Goal: Information Seeking & Learning: Learn about a topic

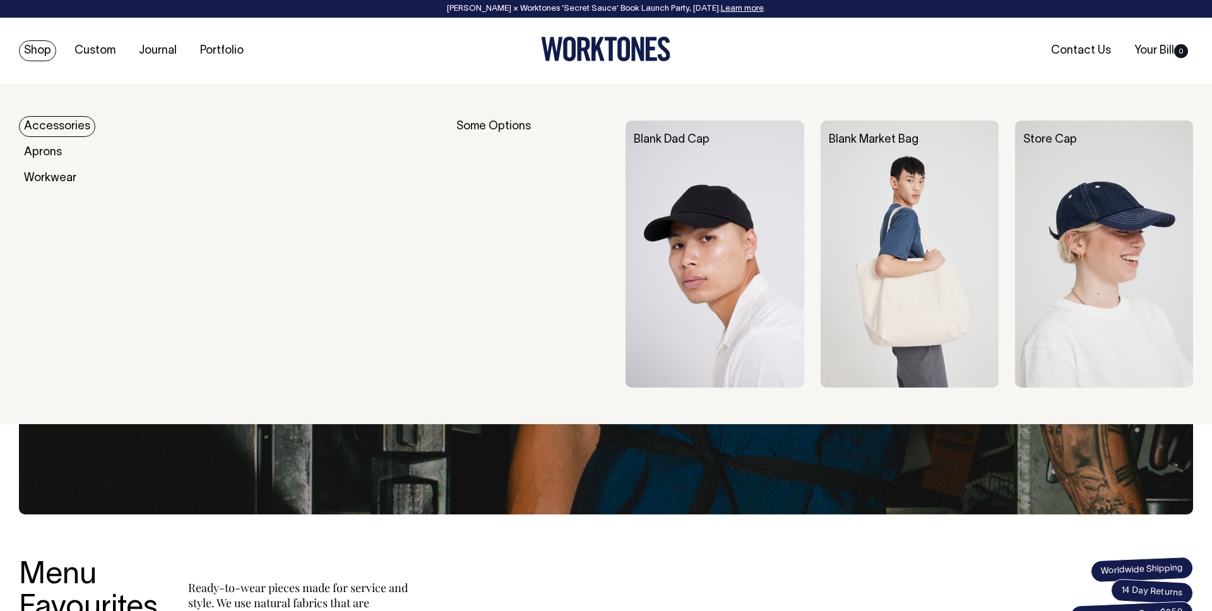
click at [679, 148] on div "Blank Dad Cap" at bounding box center [723, 140] width 194 height 39
click at [681, 134] on div "Blank Dad Cap" at bounding box center [723, 140] width 178 height 13
click at [681, 134] on link "Blank Dad Cap" at bounding box center [672, 139] width 76 height 11
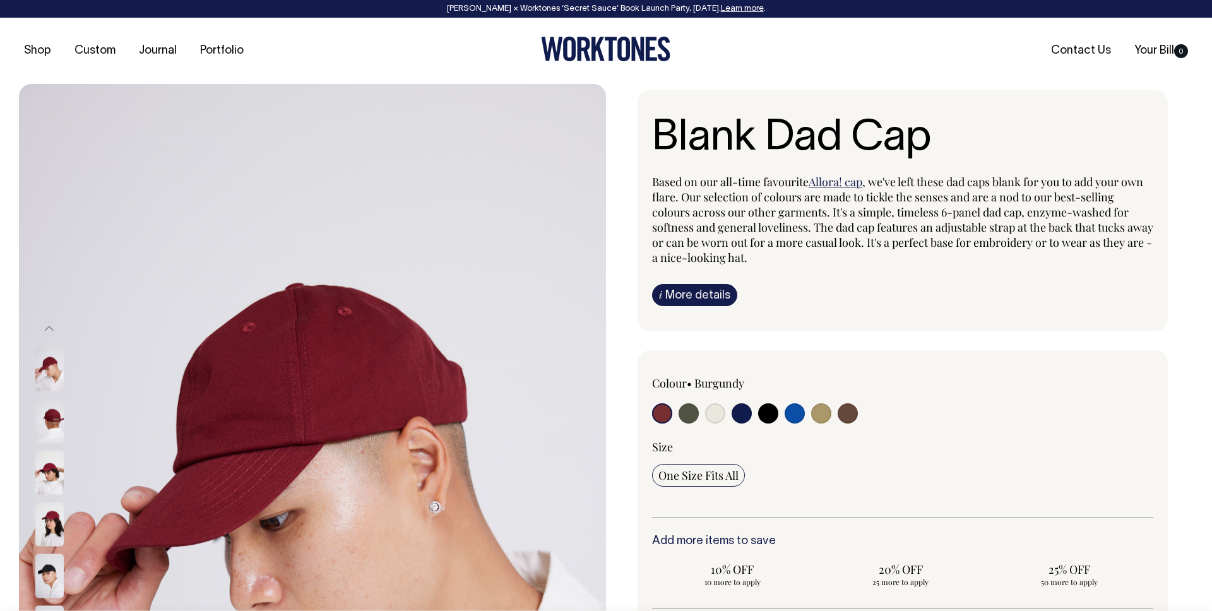
click at [820, 407] on input "radio" at bounding box center [821, 413] width 20 height 20
radio input "true"
select select "Washed Khaki"
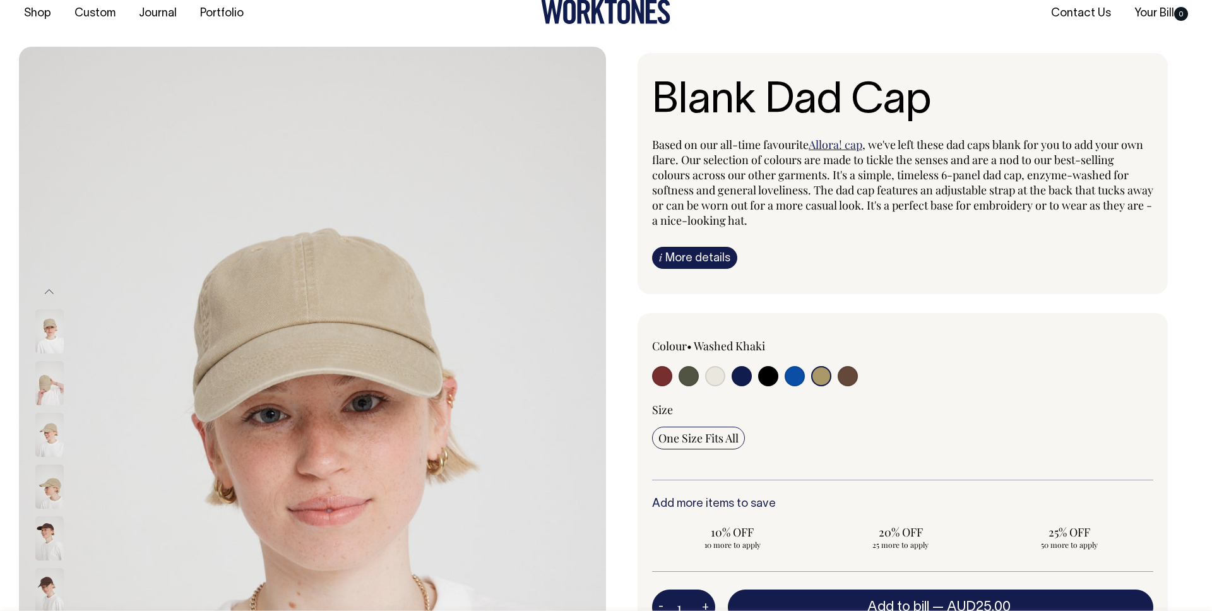
scroll to position [38, 0]
click at [852, 379] on input "radio" at bounding box center [848, 376] width 20 height 20
radio input "true"
select select "Espresso"
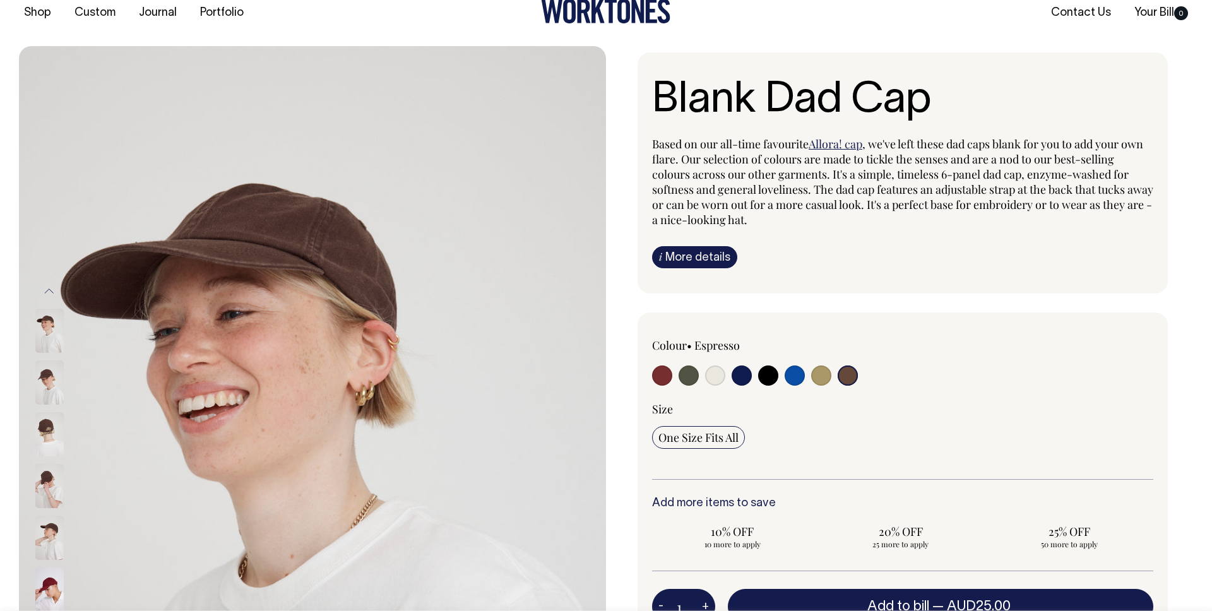
click at [715, 382] on input "radio" at bounding box center [715, 376] width 20 height 20
radio input "true"
select select "Natural"
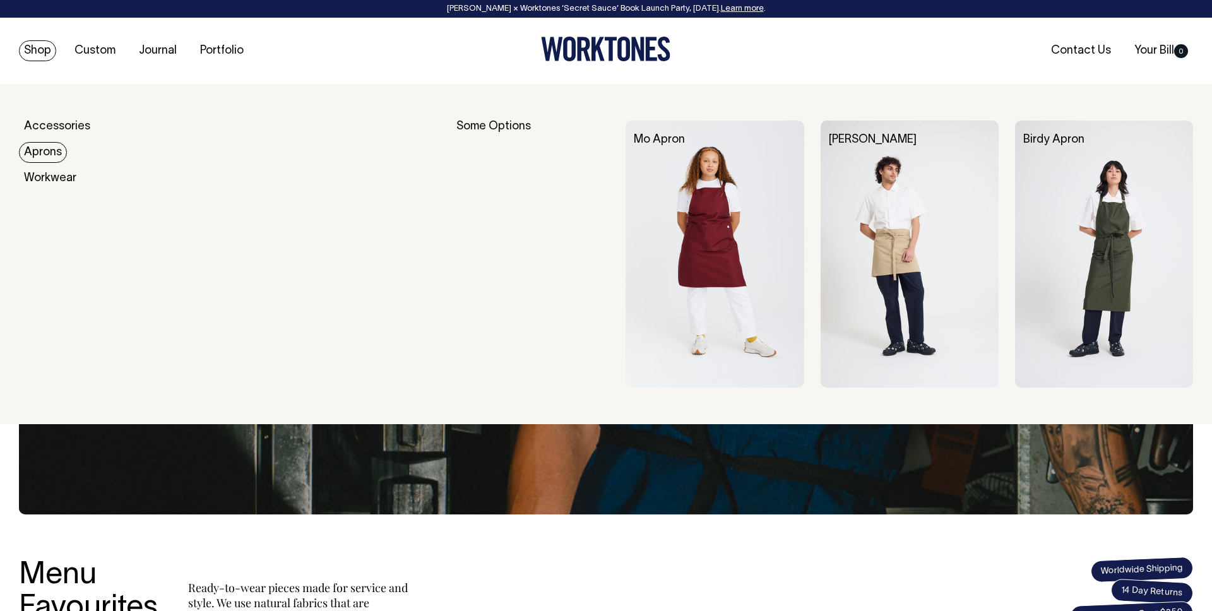
click at [49, 155] on link "Aprons" at bounding box center [43, 152] width 48 height 21
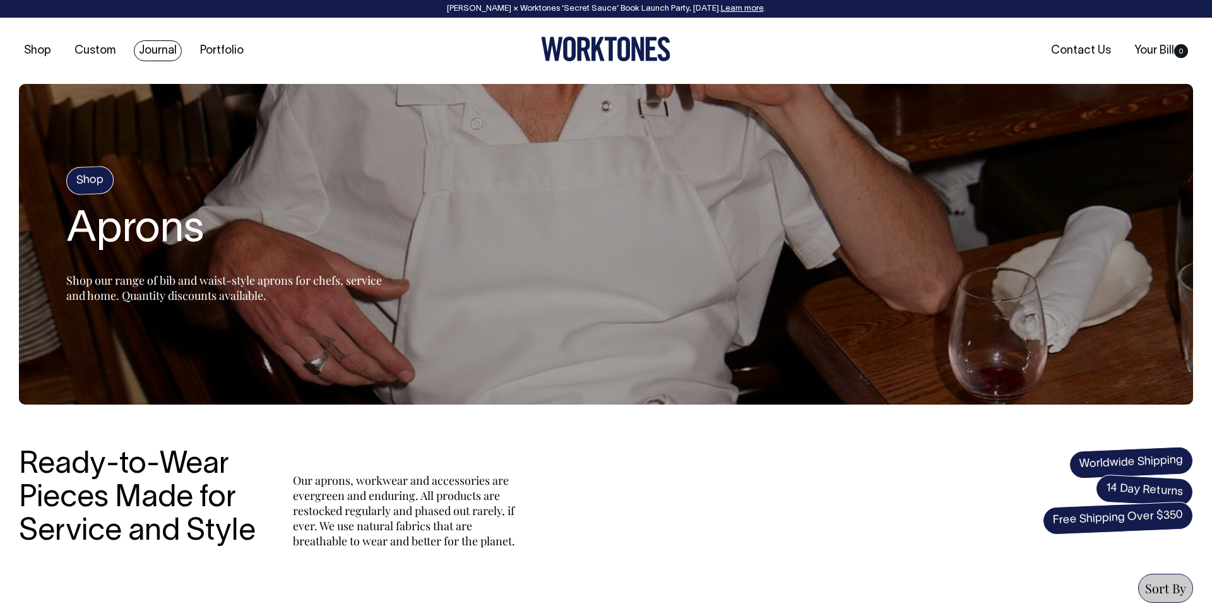
click at [165, 51] on link "Journal" at bounding box center [158, 50] width 48 height 21
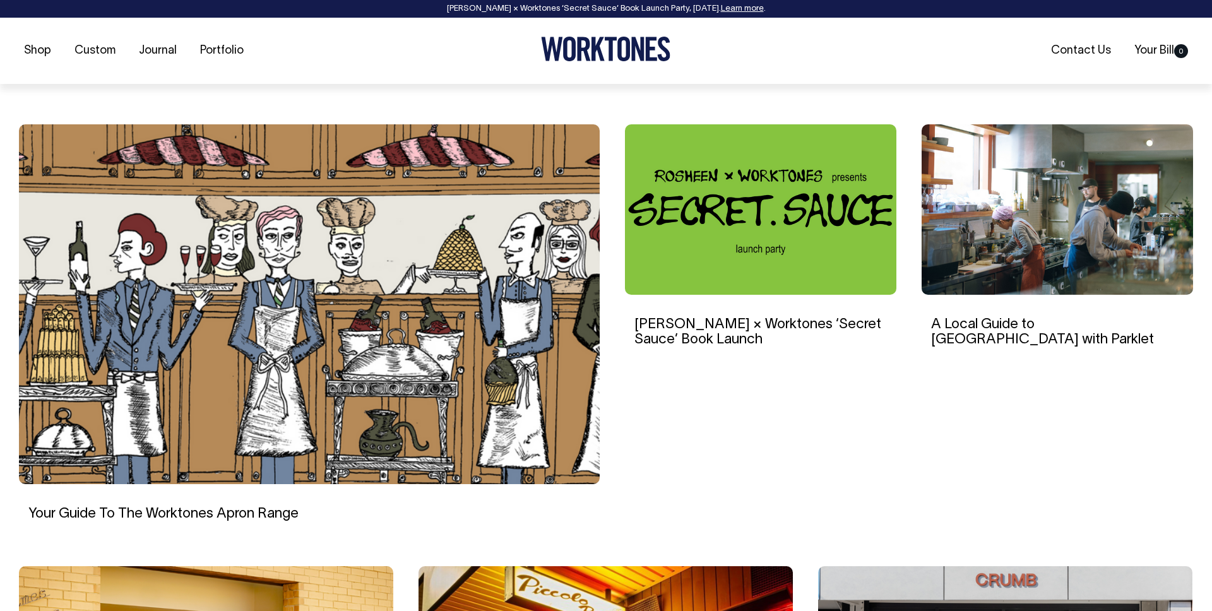
click at [143, 317] on img at bounding box center [309, 304] width 581 height 360
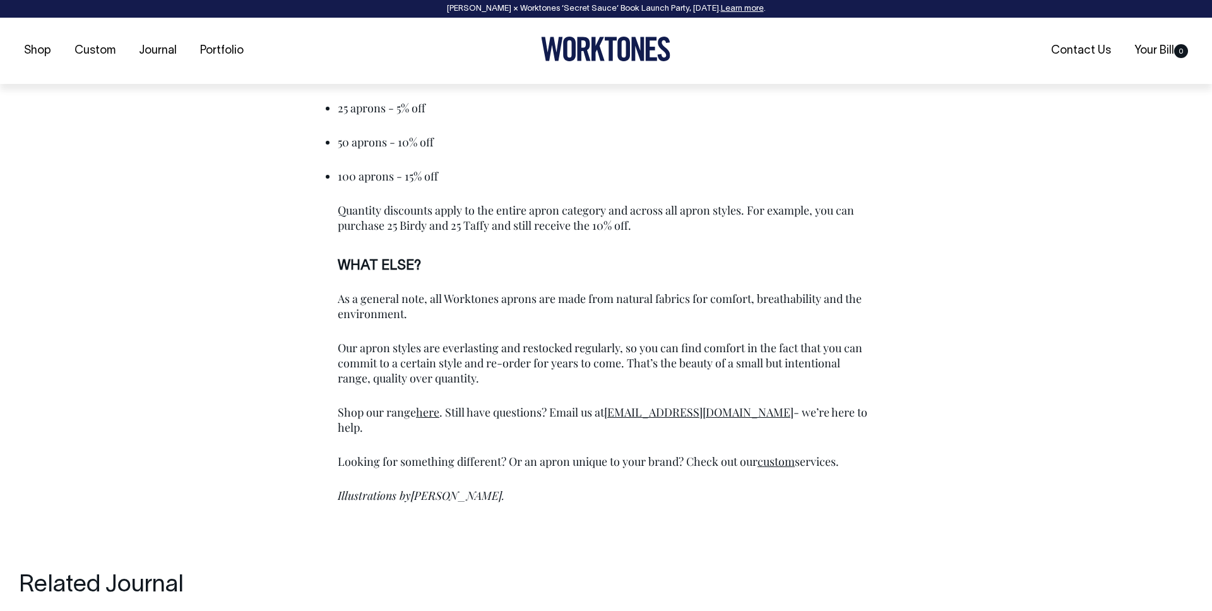
scroll to position [4270, 0]
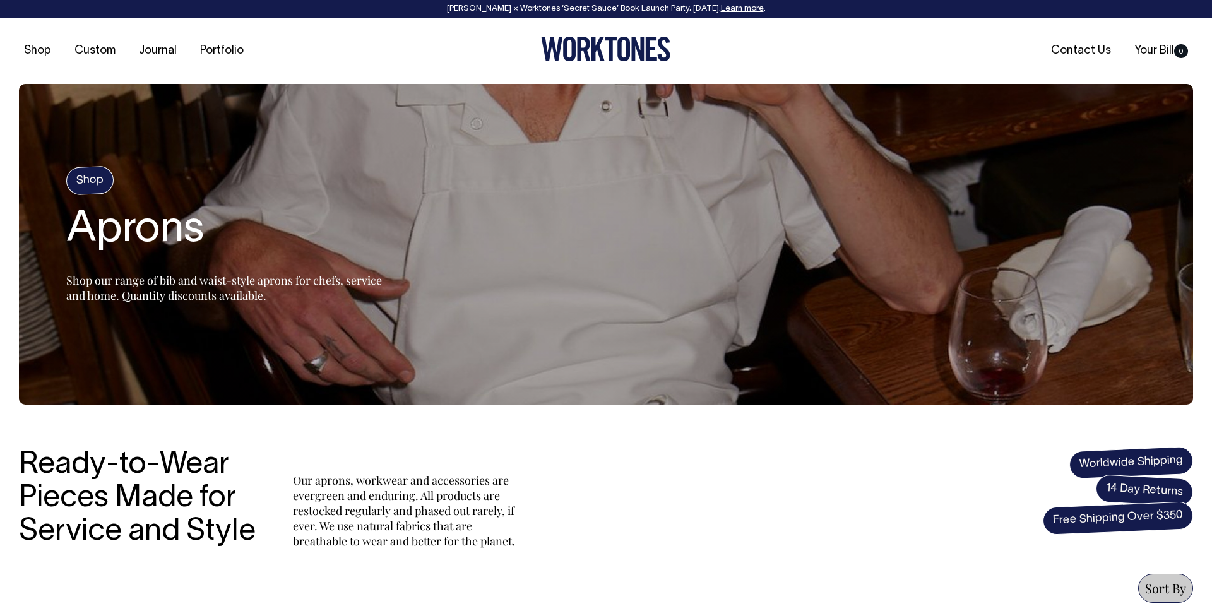
click at [109, 282] on span "Shop our range of bib and waist-style aprons for chefs, service and home. Quant…" at bounding box center [224, 288] width 316 height 30
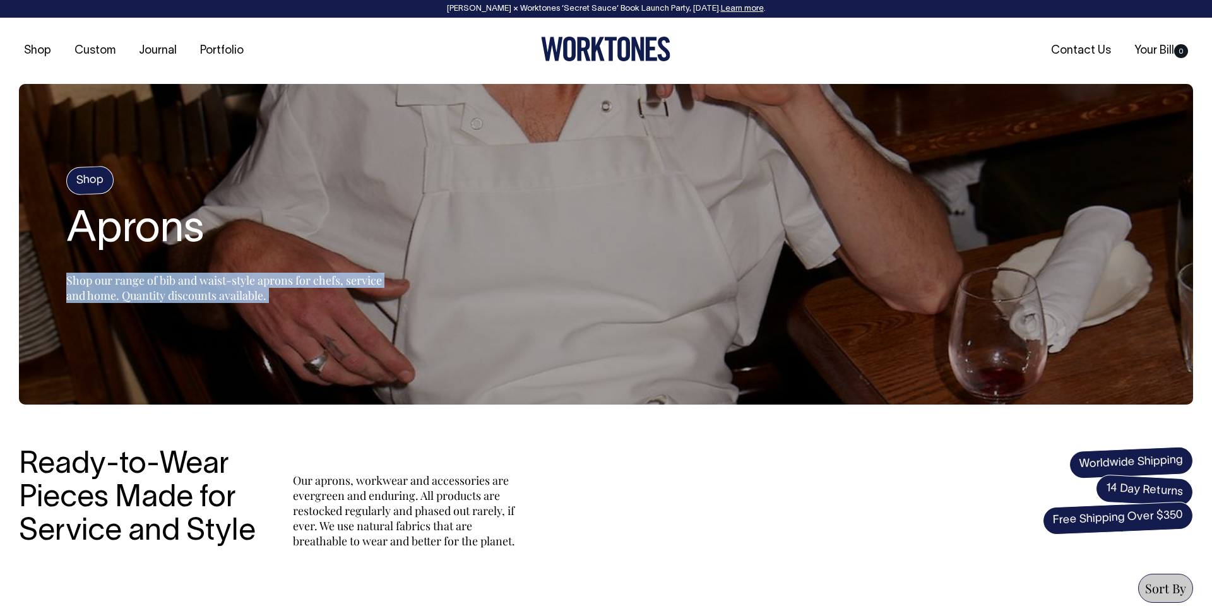
click at [109, 282] on span "Shop our range of bib and waist-style aprons for chefs, service and home. Quant…" at bounding box center [224, 288] width 316 height 30
drag, startPoint x: 61, startPoint y: 277, endPoint x: 154, endPoint y: 294, distance: 94.2
click at [154, 293] on section "Shop Aprons Shop our range of bib and waist-style aprons for chefs, service and…" at bounding box center [606, 244] width 1174 height 321
click at [156, 295] on span "Shop our range of bib and waist-style aprons for chefs, service and home. Quant…" at bounding box center [224, 288] width 316 height 30
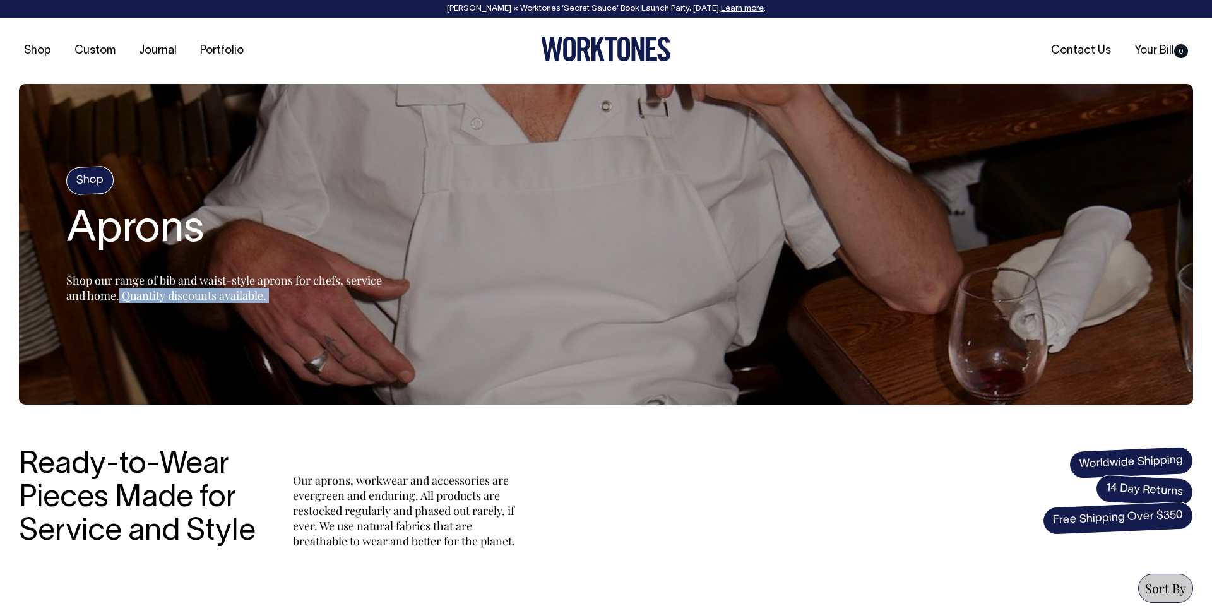
drag, startPoint x: 159, startPoint y: 295, endPoint x: 59, endPoint y: 276, distance: 102.3
click at [59, 276] on section "Shop Aprons Shop our range of bib and waist-style aprons for chefs, service and…" at bounding box center [606, 244] width 1174 height 321
click at [71, 283] on span "Shop our range of bib and waist-style aprons for chefs, service and home. Quant…" at bounding box center [224, 288] width 316 height 30
drag, startPoint x: 67, startPoint y: 280, endPoint x: 159, endPoint y: 295, distance: 93.3
click at [159, 295] on span "Shop our range of bib and waist-style aprons for chefs, service and home. Quant…" at bounding box center [224, 288] width 316 height 30
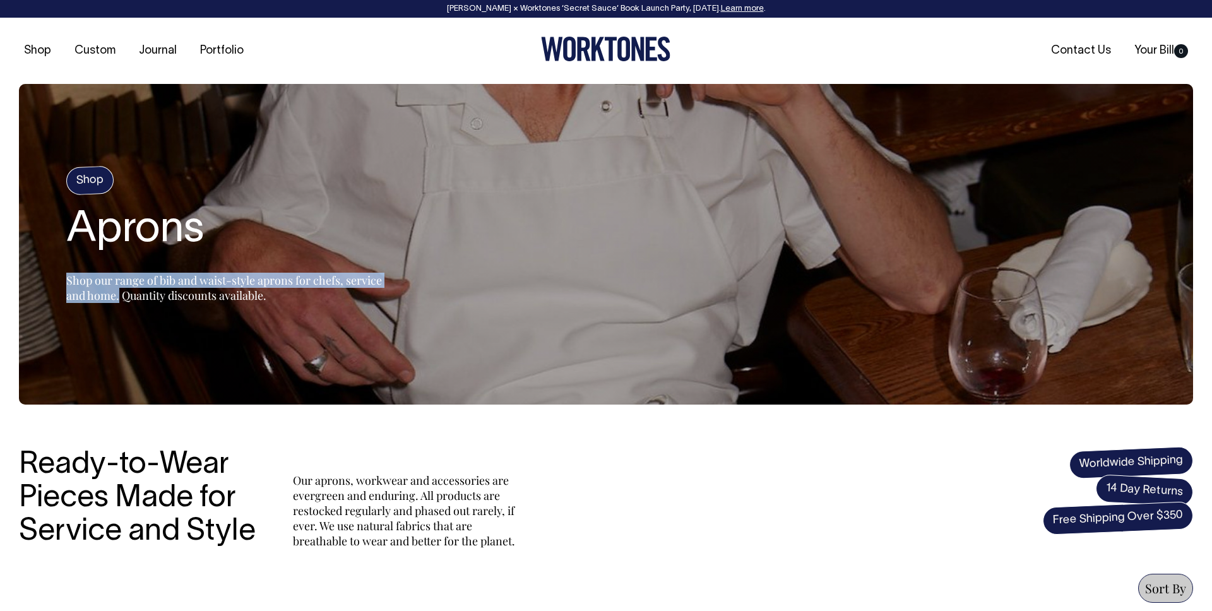
copy span "Shop our range of bib and waist-style aprons for chefs, service and home."
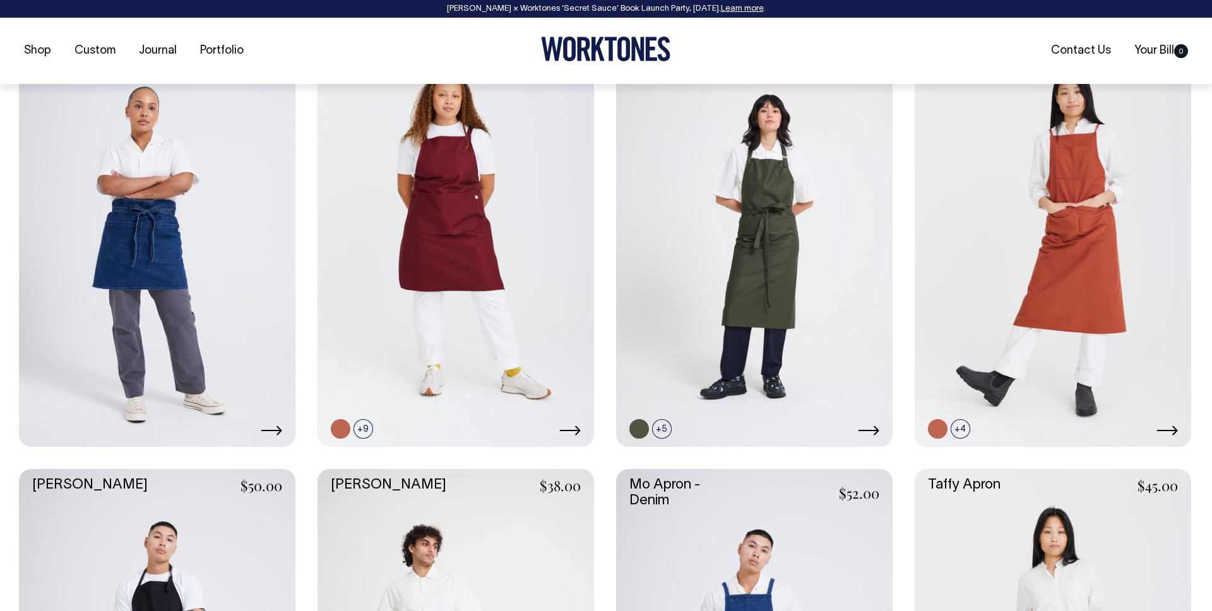
scroll to position [597, 0]
